Goal: Browse casually: Explore the website without a specific task or goal

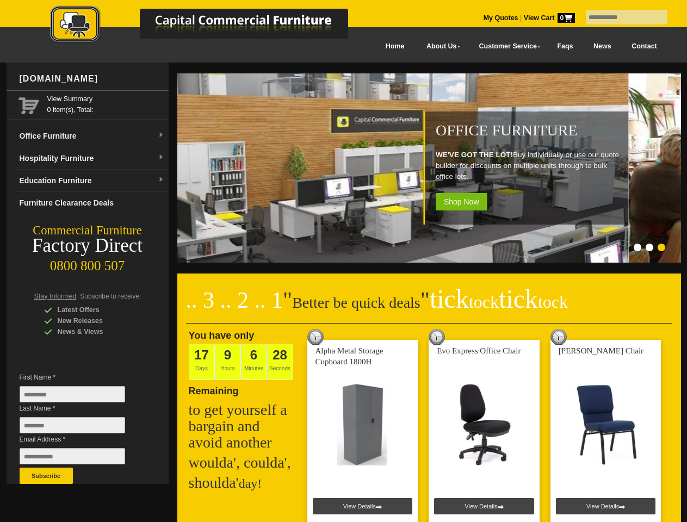
click at [620, 17] on input "text" at bounding box center [627, 17] width 82 height 15
click at [80, 428] on input "Last Name *" at bounding box center [73, 425] width 106 height 16
click at [46, 476] on button "Subscribe" at bounding box center [46, 476] width 53 height 16
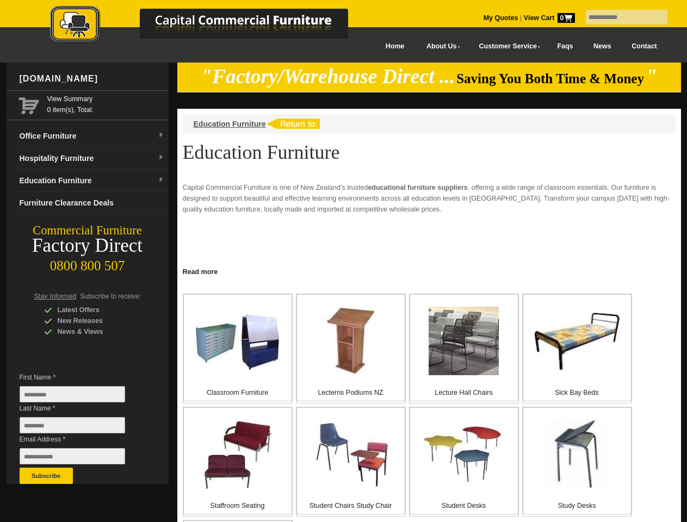
click at [620, 17] on input "text" at bounding box center [627, 17] width 82 height 15
click at [80, 428] on input "Last Name *" at bounding box center [73, 425] width 106 height 16
click at [46, 476] on button "Subscribe" at bounding box center [46, 476] width 53 height 16
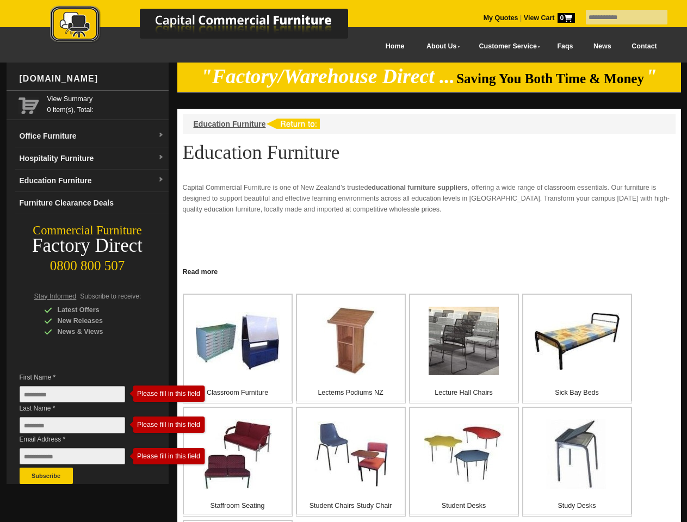
click at [429, 271] on link "Read more" at bounding box center [429, 271] width 504 height 14
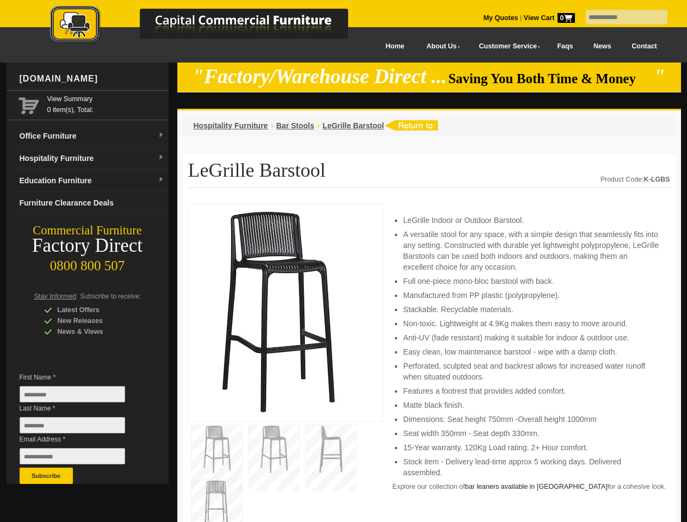
click at [620, 17] on input "text" at bounding box center [627, 17] width 82 height 15
click at [80, 428] on input "Last Name *" at bounding box center [73, 425] width 106 height 16
click at [46, 476] on button "Subscribe" at bounding box center [46, 476] width 53 height 16
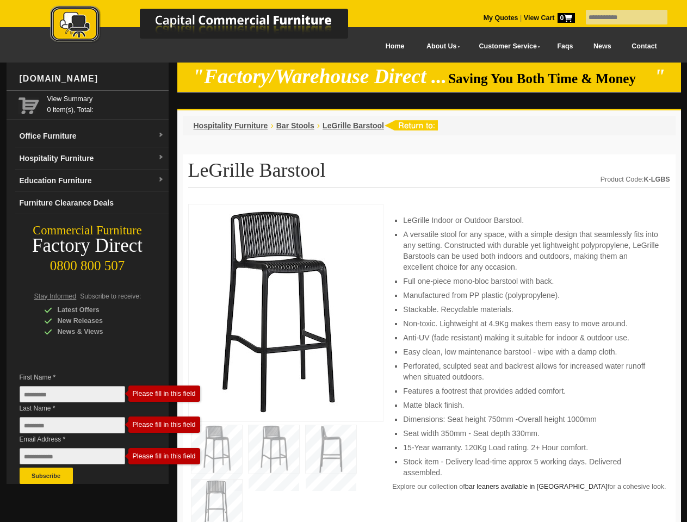
click at [429, 363] on li "Perforated, sculpted seat and backrest allows for increased water runoff when s…" at bounding box center [531, 372] width 256 height 22
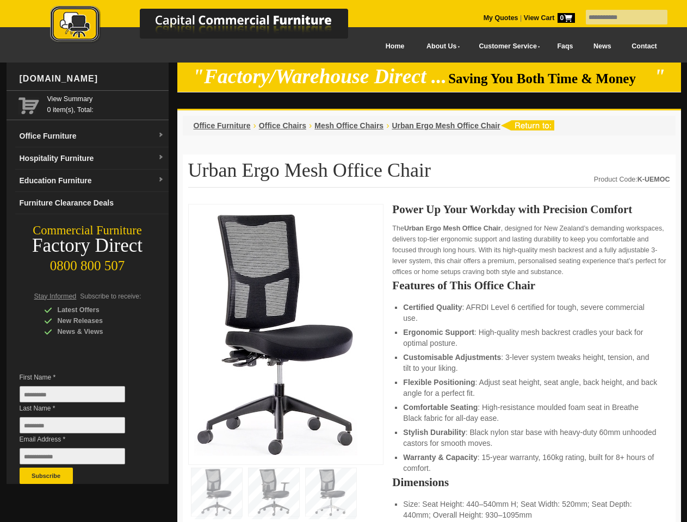
click at [620, 17] on input "text" at bounding box center [627, 17] width 82 height 15
click at [80, 428] on input "Last Name *" at bounding box center [73, 425] width 106 height 16
click at [46, 476] on button "Subscribe" at bounding box center [46, 476] width 53 height 16
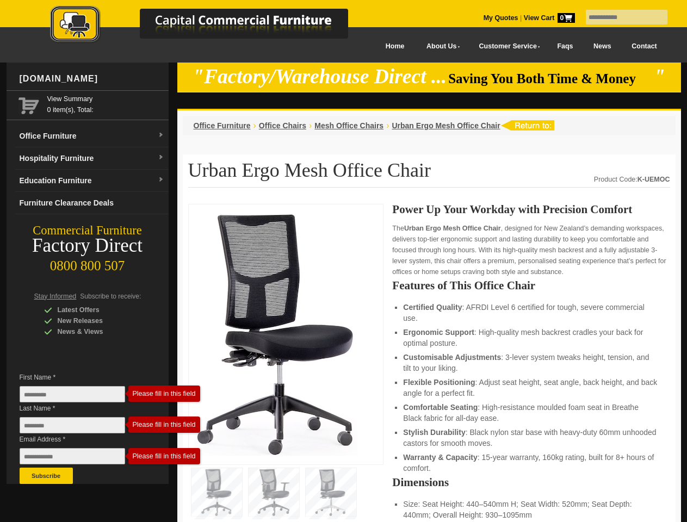
click at [429, 363] on li "Customisable Adjustments : 3-lever system tweaks height, tension, and tilt to y…" at bounding box center [531, 363] width 256 height 22
